Goal: Information Seeking & Learning: Understand process/instructions

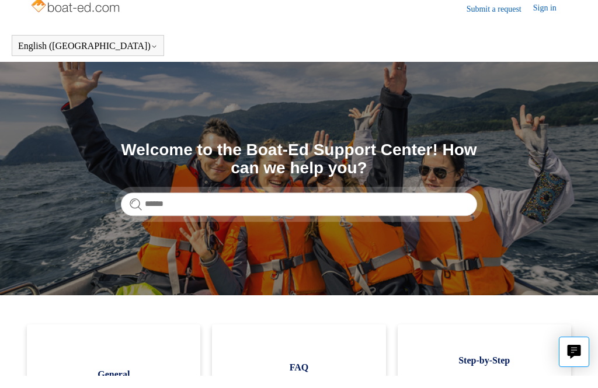
scroll to position [13, 0]
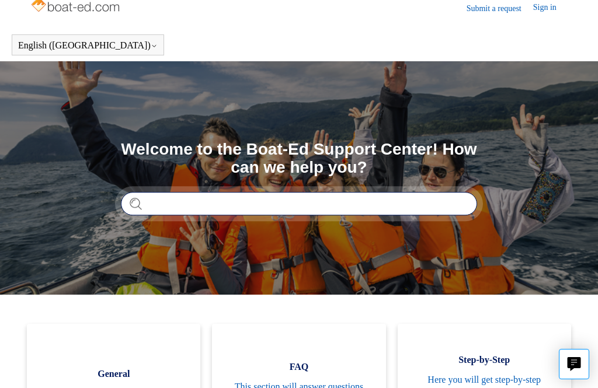
click at [175, 205] on input "Search" at bounding box center [299, 203] width 356 height 23
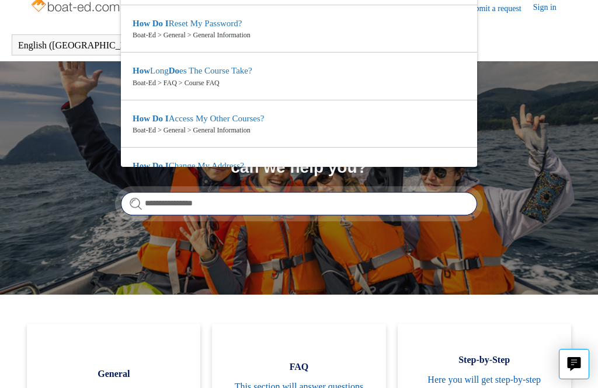
type input "**********"
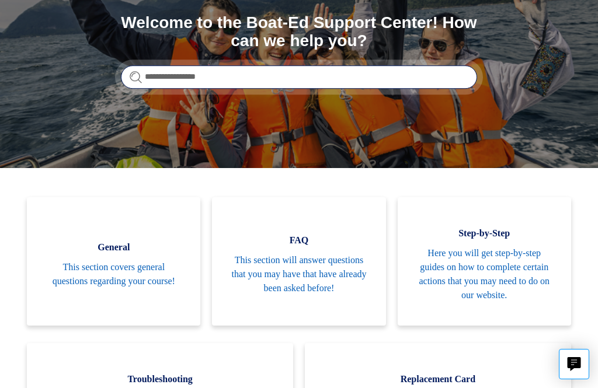
scroll to position [0, 0]
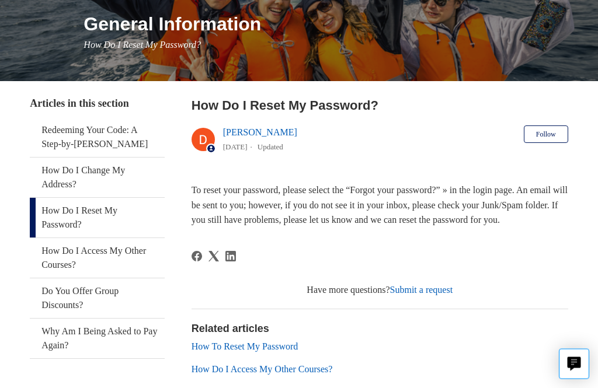
scroll to position [143, 0]
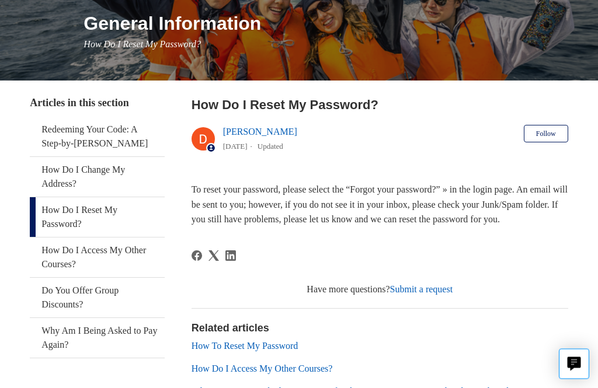
click at [287, 351] on link "How To Reset My Password" at bounding box center [244, 347] width 107 height 10
